Goal: Information Seeking & Learning: Learn about a topic

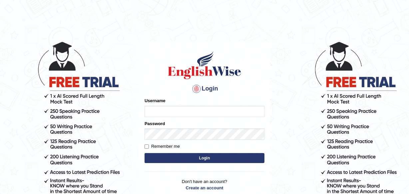
type input "Leena49"
click at [188, 158] on button "Login" at bounding box center [204, 158] width 120 height 10
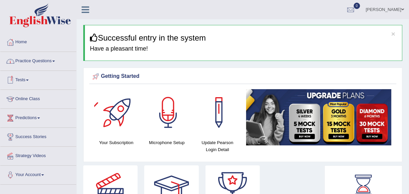
click at [49, 62] on link "Practice Questions" at bounding box center [38, 60] width 76 height 17
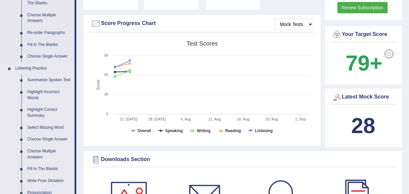
scroll to position [242, 0]
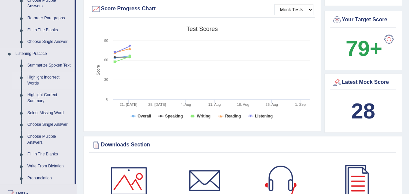
click at [36, 78] on link "Highlight Incorrect Words" at bounding box center [49, 81] width 50 height 18
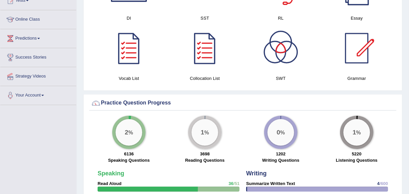
scroll to position [475, 0]
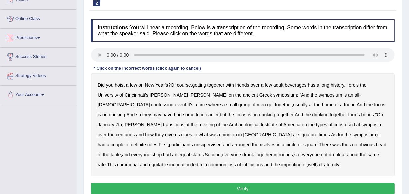
scroll to position [91, 0]
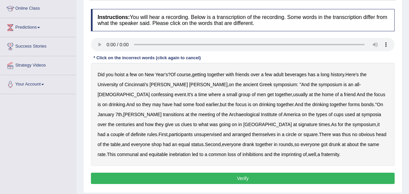
click at [173, 92] on b "confessing" at bounding box center [162, 94] width 22 height 5
click at [184, 112] on b "transitions" at bounding box center [173, 114] width 21 height 5
click at [136, 119] on div "Did you hoist a few on New Year's ? Of course , getting together with friends o…" at bounding box center [243, 114] width 304 height 103
click at [298, 125] on b "signature" at bounding box center [307, 124] width 19 height 5
click at [222, 132] on b "unsupervised" at bounding box center [208, 134] width 28 height 5
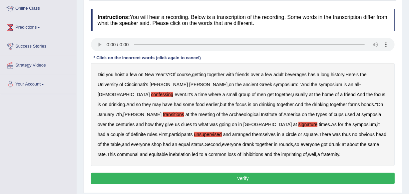
click at [161, 142] on b "shop" at bounding box center [156, 144] width 10 height 5
click at [281, 153] on b "imprinting" at bounding box center [291, 154] width 20 height 5
click at [211, 175] on button "Verify" at bounding box center [243, 178] width 304 height 11
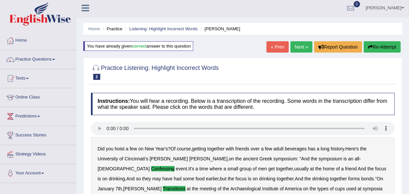
scroll to position [0, 0]
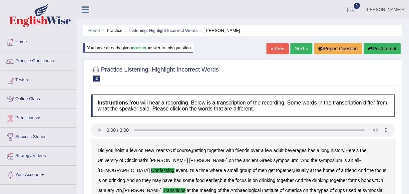
click at [300, 45] on link "Next »" at bounding box center [301, 48] width 22 height 11
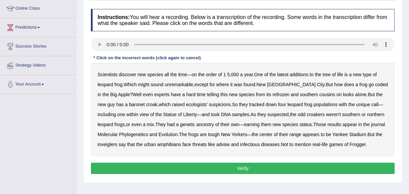
click at [35, 114] on div "Toggle navigation Home Practice Questions Speaking Practice Read Aloud Repeat S…" at bounding box center [204, 82] width 409 height 346
click at [36, 114] on div "Toggle navigation Home Practice Questions Speaking Practice Read Aloud Repeat S…" at bounding box center [204, 82] width 409 height 346
